Goal: Transaction & Acquisition: Purchase product/service

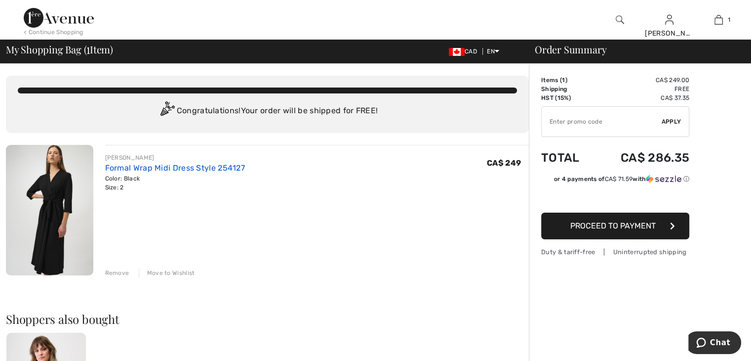
click at [124, 167] on link "Formal Wrap Midi Dress Style 254127" at bounding box center [175, 167] width 140 height 9
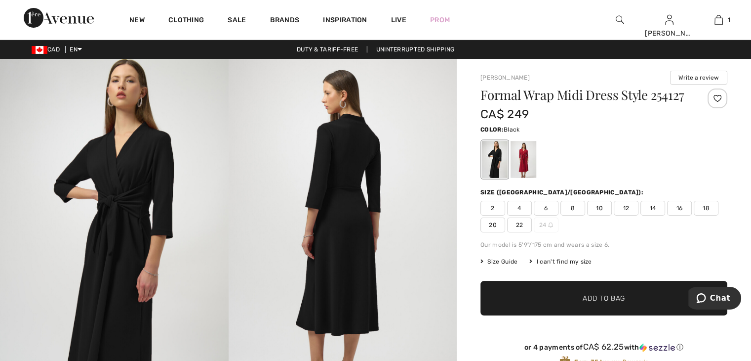
click at [348, 234] on img at bounding box center [343, 230] width 229 height 342
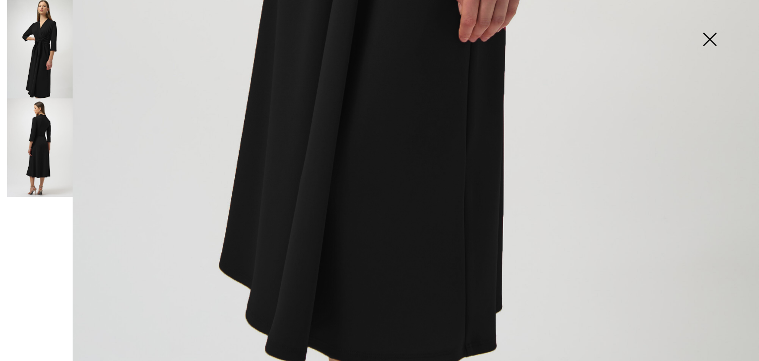
scroll to position [328, 0]
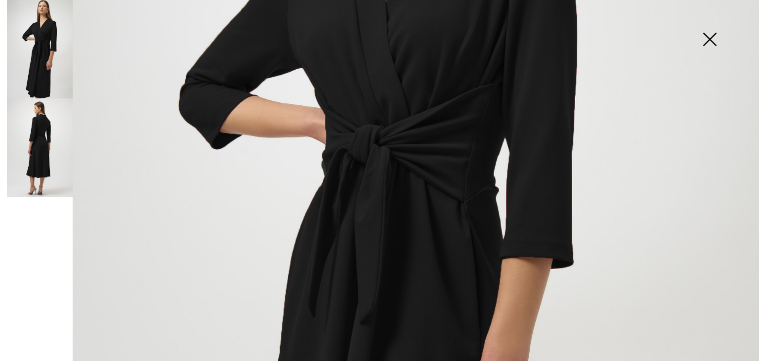
click at [62, 154] on img at bounding box center [40, 147] width 66 height 98
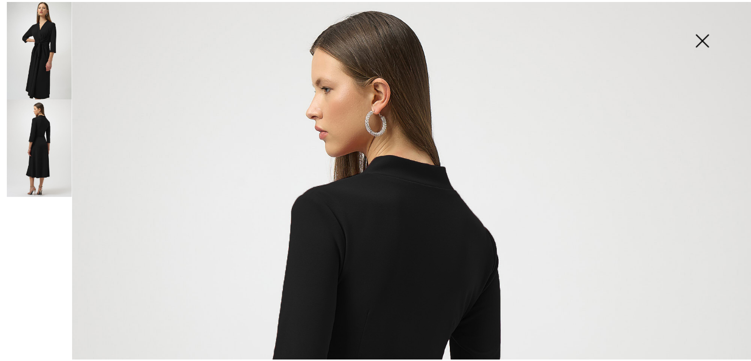
scroll to position [12, 0]
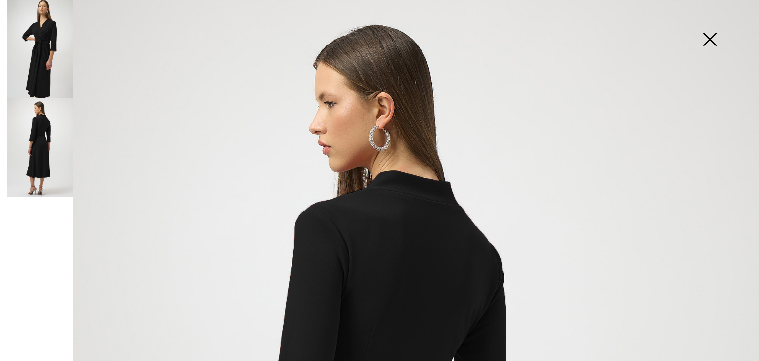
click at [712, 37] on img at bounding box center [709, 40] width 49 height 51
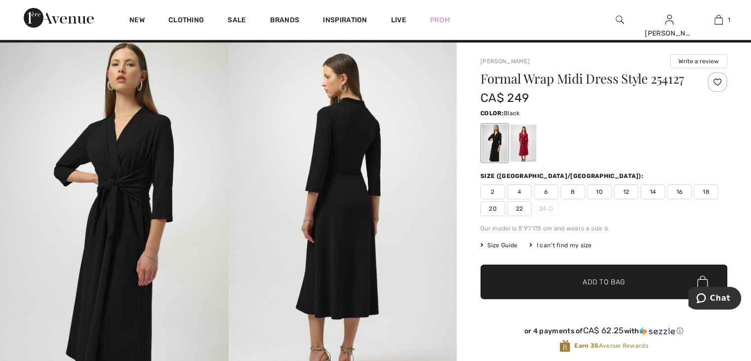
scroll to position [0, 0]
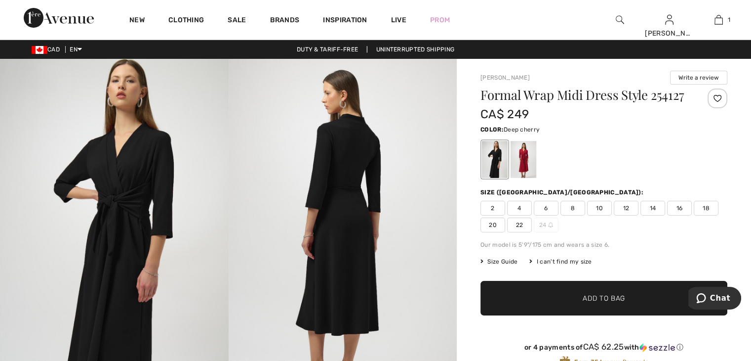
click at [529, 160] on div at bounding box center [524, 159] width 26 height 37
